Goal: Task Accomplishment & Management: Use online tool/utility

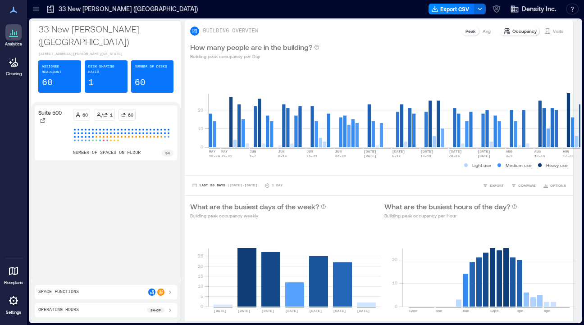
click at [17, 274] on icon at bounding box center [13, 271] width 9 height 9
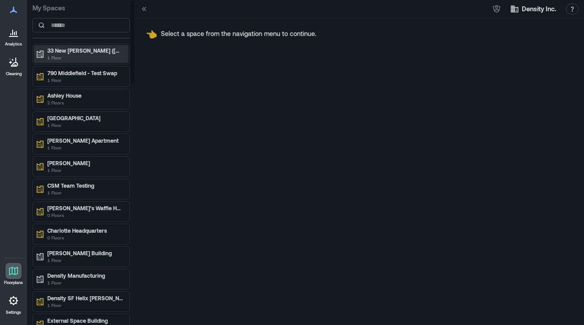
click at [78, 50] on p "33 New [PERSON_NAME] ([GEOGRAPHIC_DATA])" at bounding box center [85, 50] width 76 height 7
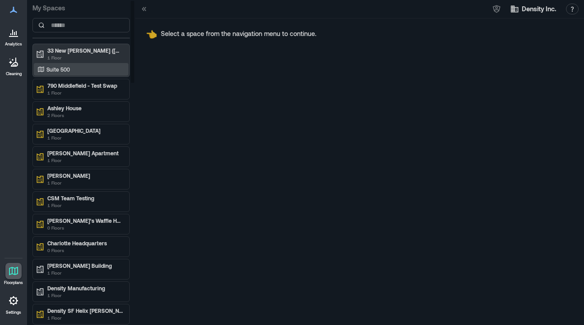
click at [76, 68] on div "Suite 500" at bounding box center [79, 69] width 87 height 9
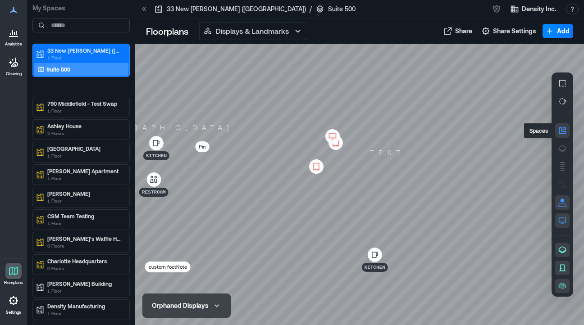
click at [564, 131] on icon "button" at bounding box center [562, 130] width 7 height 7
click at [315, 169] on icon at bounding box center [316, 167] width 6 height 8
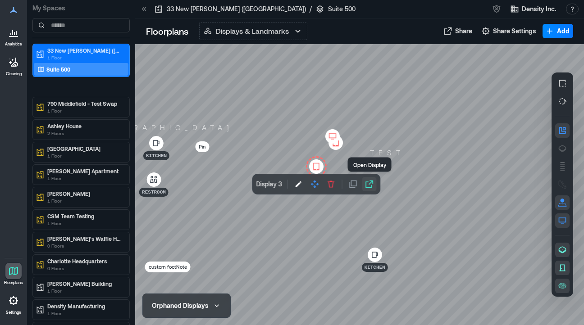
click at [368, 184] on icon "button" at bounding box center [368, 184] width 9 height 9
click at [427, 136] on div at bounding box center [359, 184] width 449 height 281
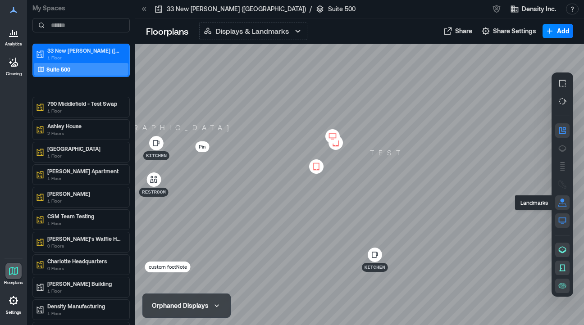
click at [562, 209] on button "button" at bounding box center [562, 202] width 14 height 14
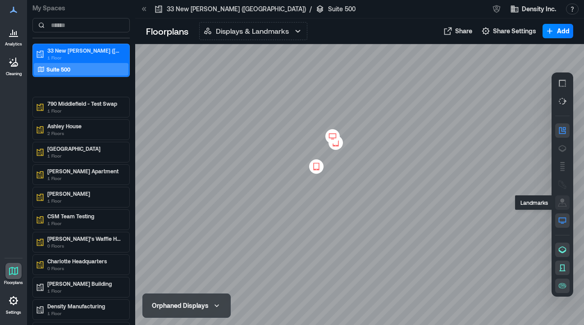
click at [562, 209] on button "button" at bounding box center [562, 202] width 14 height 14
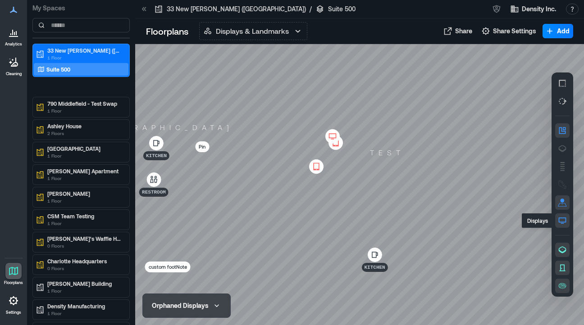
click at [564, 219] on icon "button" at bounding box center [562, 220] width 9 height 9
click at [562, 164] on rect "button" at bounding box center [562, 164] width 5 height 1
click at [341, 145] on icon at bounding box center [335, 142] width 11 height 9
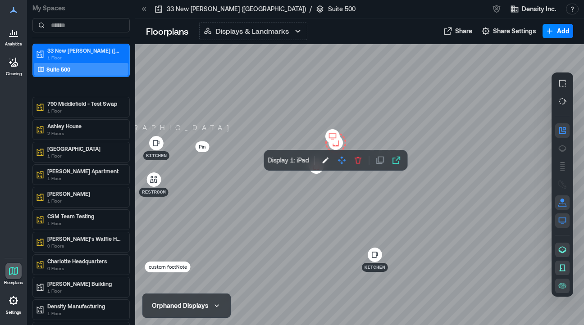
click at [333, 188] on div at bounding box center [359, 184] width 449 height 281
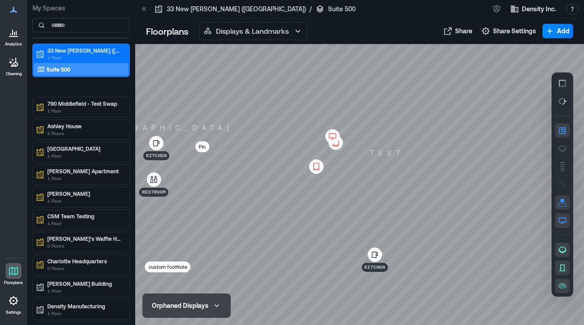
click at [320, 165] on icon at bounding box center [316, 166] width 11 height 9
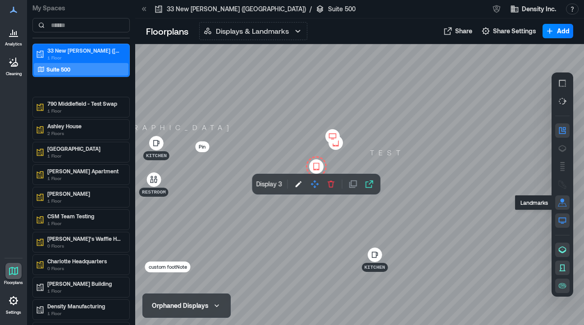
click at [564, 203] on icon "button" at bounding box center [562, 202] width 9 height 9
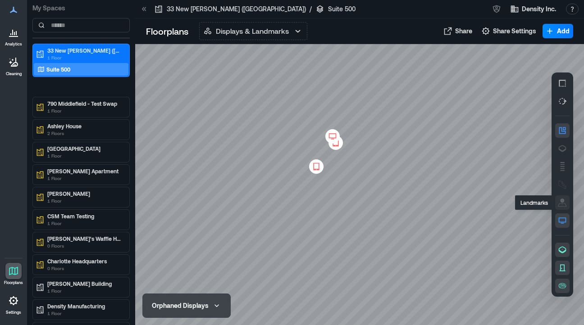
click at [564, 203] on icon "button" at bounding box center [562, 202] width 9 height 9
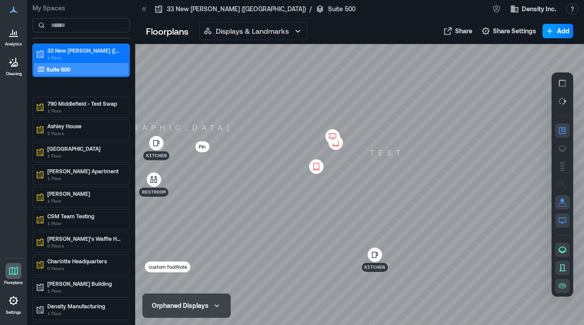
click at [550, 29] on icon "button" at bounding box center [549, 30] width 5 height 5
click at [550, 66] on button "Add a Landmark" at bounding box center [544, 66] width 53 height 14
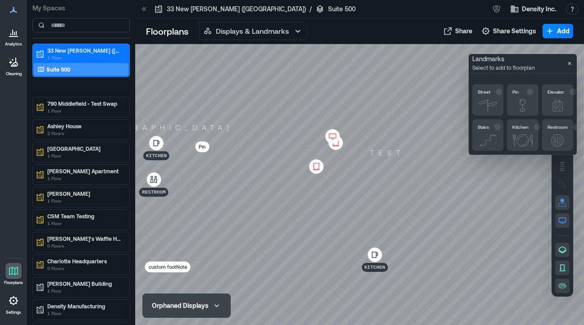
drag, startPoint x: 529, startPoint y: 105, endPoint x: 526, endPoint y: 133, distance: 27.6
click at [526, 141] on div "Street Pin Elevator Stairs Kitchen Restroom" at bounding box center [522, 117] width 101 height 67
click at [526, 105] on icon "button" at bounding box center [522, 105] width 9 height 13
click at [552, 64] on div "Landmarks Select to add to floorplan" at bounding box center [522, 63] width 108 height 19
click at [409, 146] on div at bounding box center [359, 184] width 449 height 281
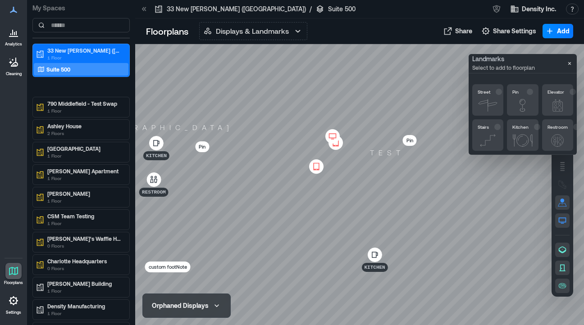
click at [411, 139] on p "Pin" at bounding box center [409, 140] width 7 height 9
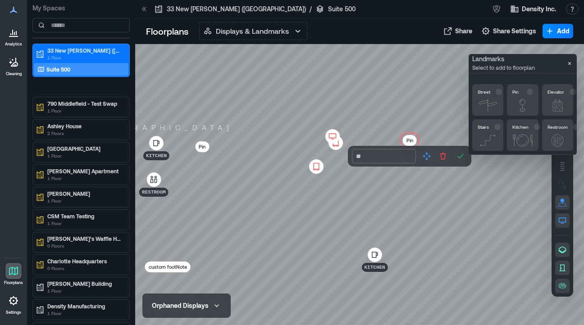
type input "*"
type input "**"
click at [487, 294] on div at bounding box center [359, 184] width 449 height 281
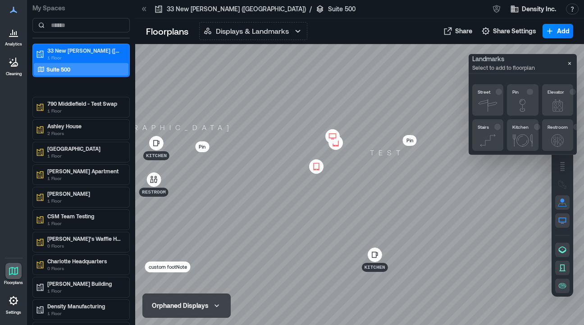
click at [406, 140] on p "Pin" at bounding box center [409, 140] width 7 height 9
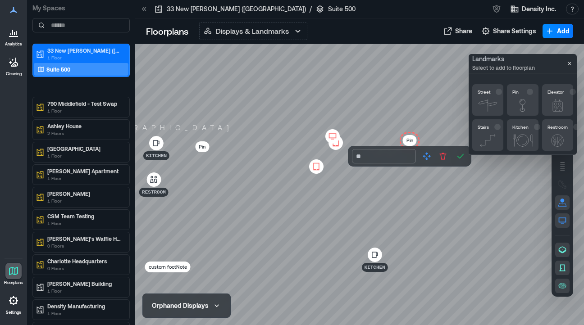
type input "*"
type input "**"
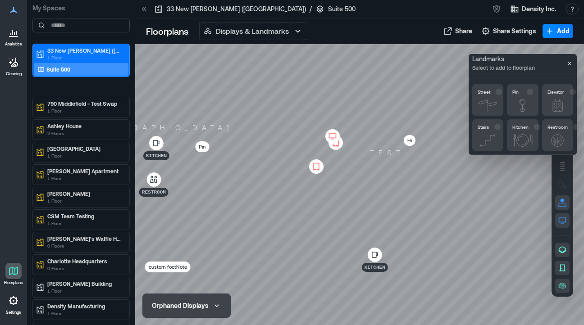
click at [317, 165] on icon at bounding box center [316, 166] width 11 height 9
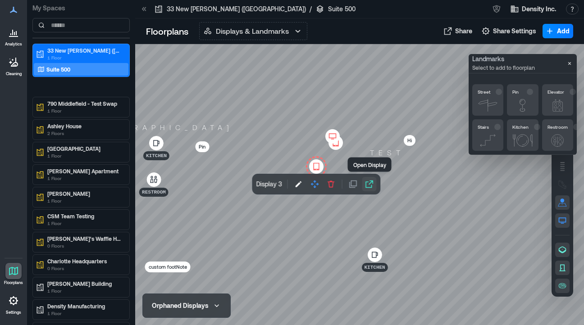
click at [372, 182] on icon "button" at bounding box center [368, 184] width 9 height 9
click at [335, 146] on icon at bounding box center [336, 143] width 6 height 8
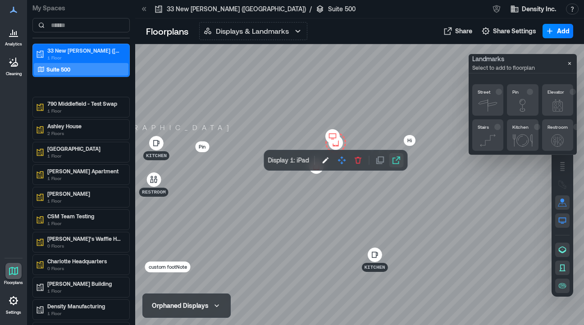
click at [398, 159] on icon "button" at bounding box center [397, 161] width 8 height 8
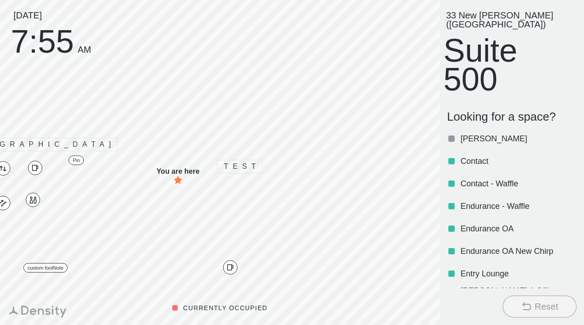
click at [491, 42] on div "33 New Montgomery (SF) Suite 500" at bounding box center [511, 53] width 137 height 85
